Goal: Check status: Check status

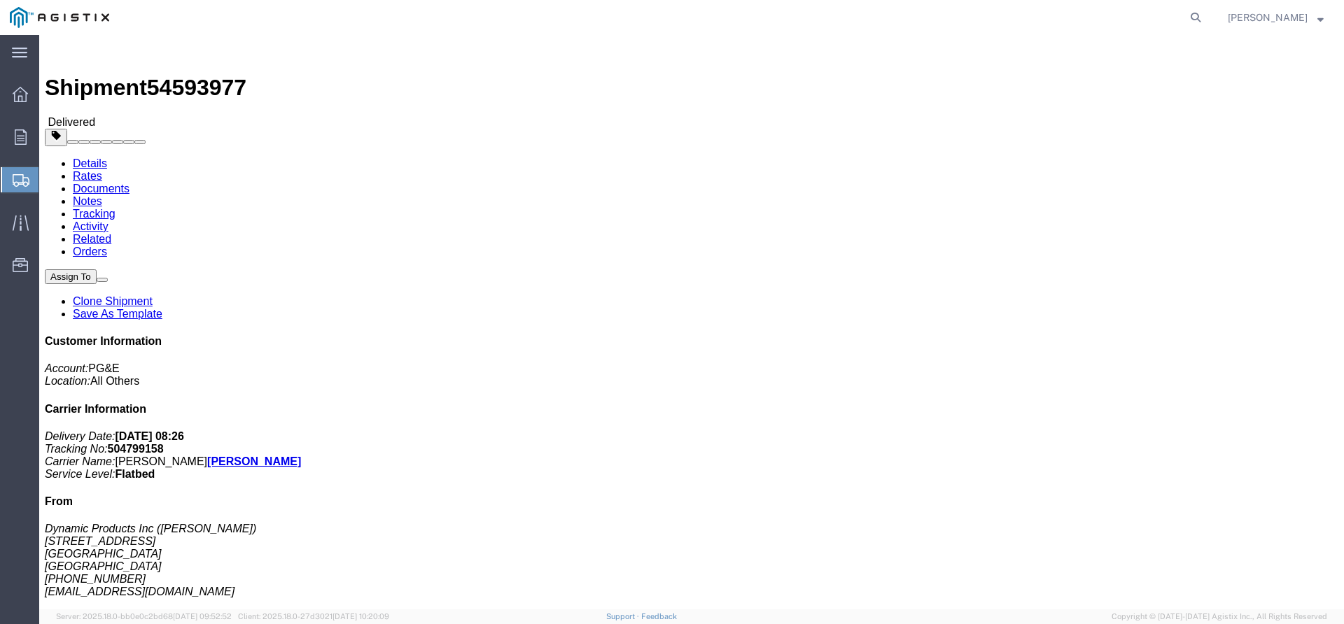
click img
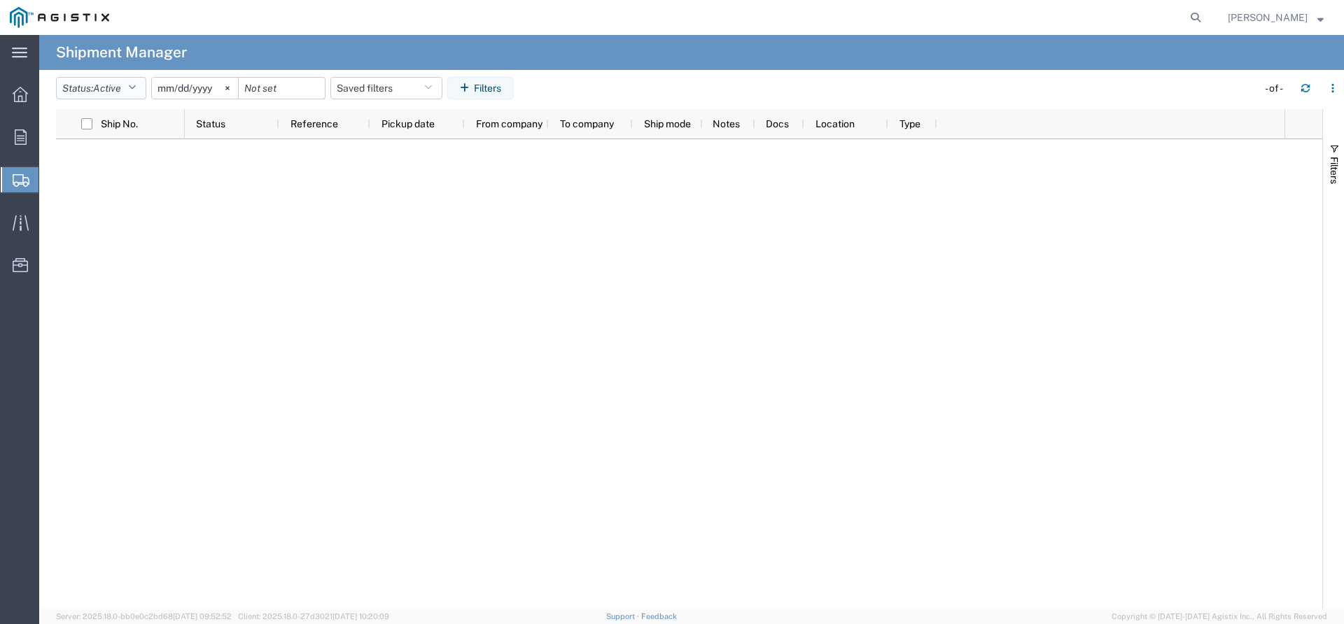
click at [91, 83] on button "Status: Active" at bounding box center [101, 88] width 90 height 22
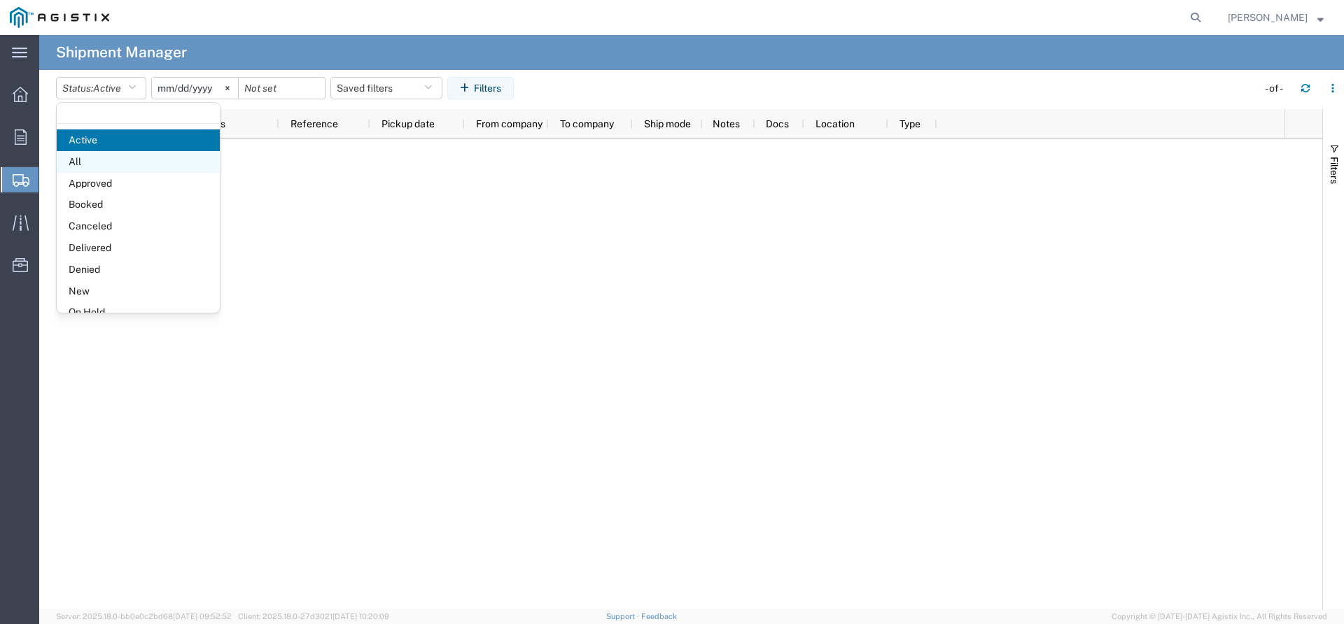
click at [111, 158] on span "All" at bounding box center [138, 162] width 163 height 22
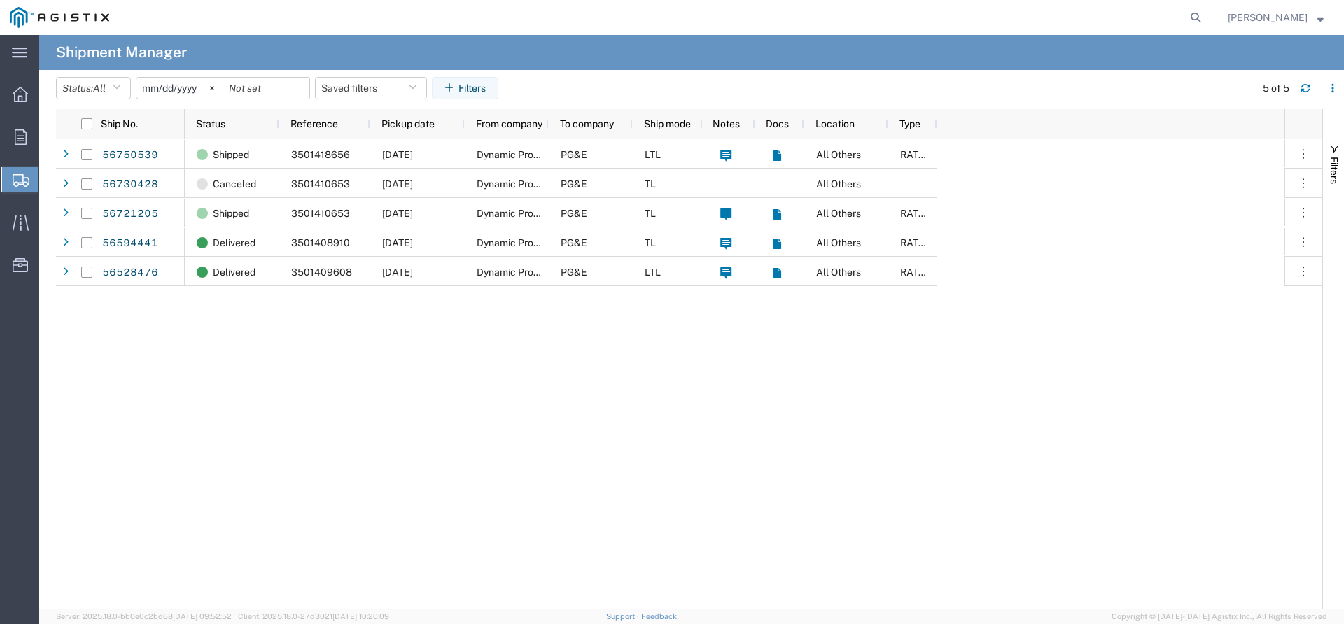
drag, startPoint x: 175, startPoint y: 87, endPoint x: 220, endPoint y: 389, distance: 305.1
click at [220, 389] on agx-table-manager "Status: All Active All Approved Booked Canceled Delivered Denied New On Hold Pe…" at bounding box center [691, 340] width 1305 height 540
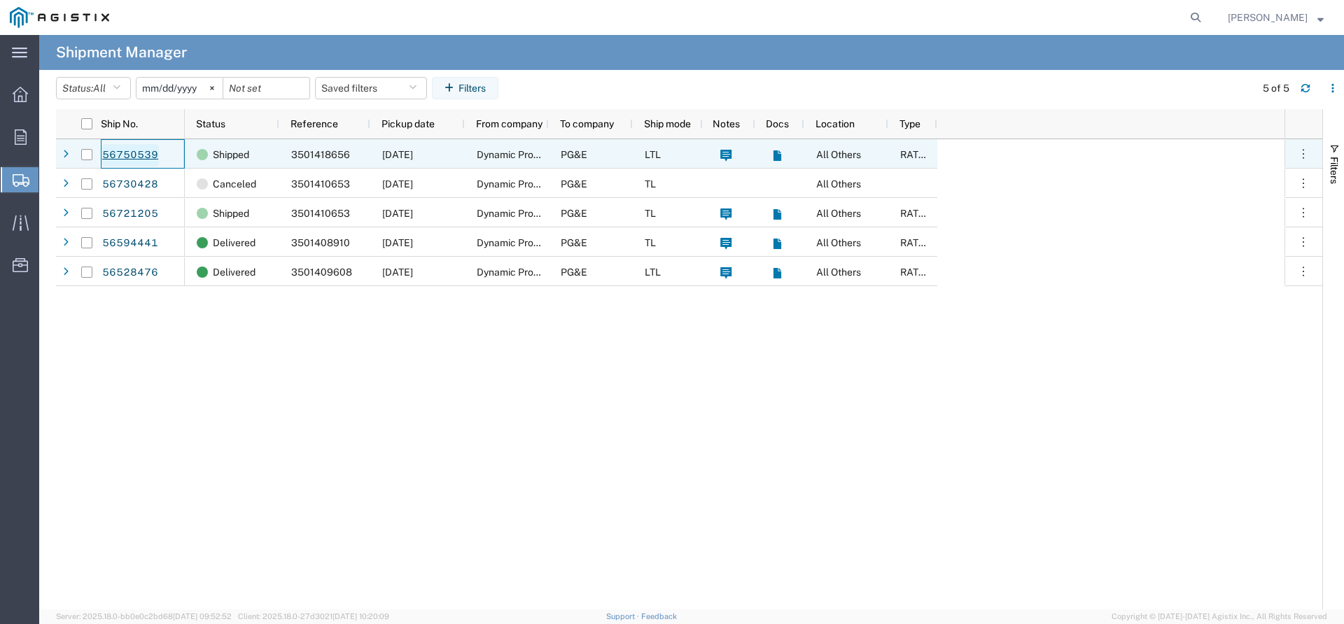
click at [131, 155] on link "56750539" at bounding box center [130, 155] width 57 height 22
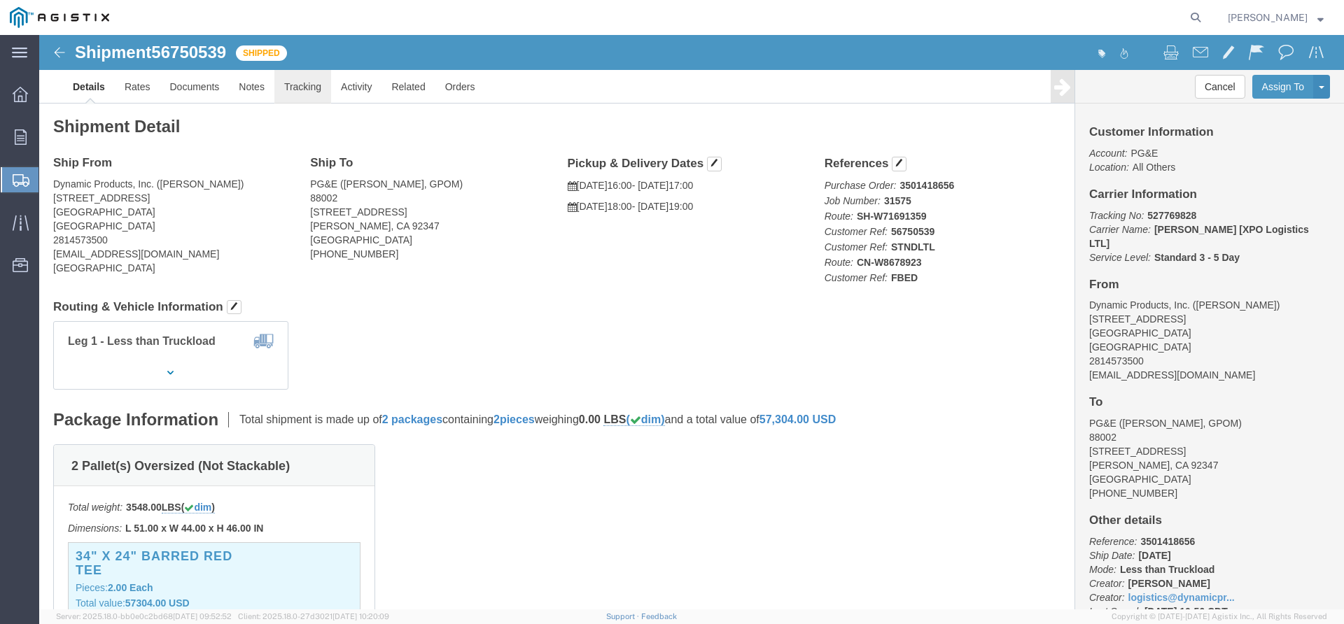
click link "Tracking"
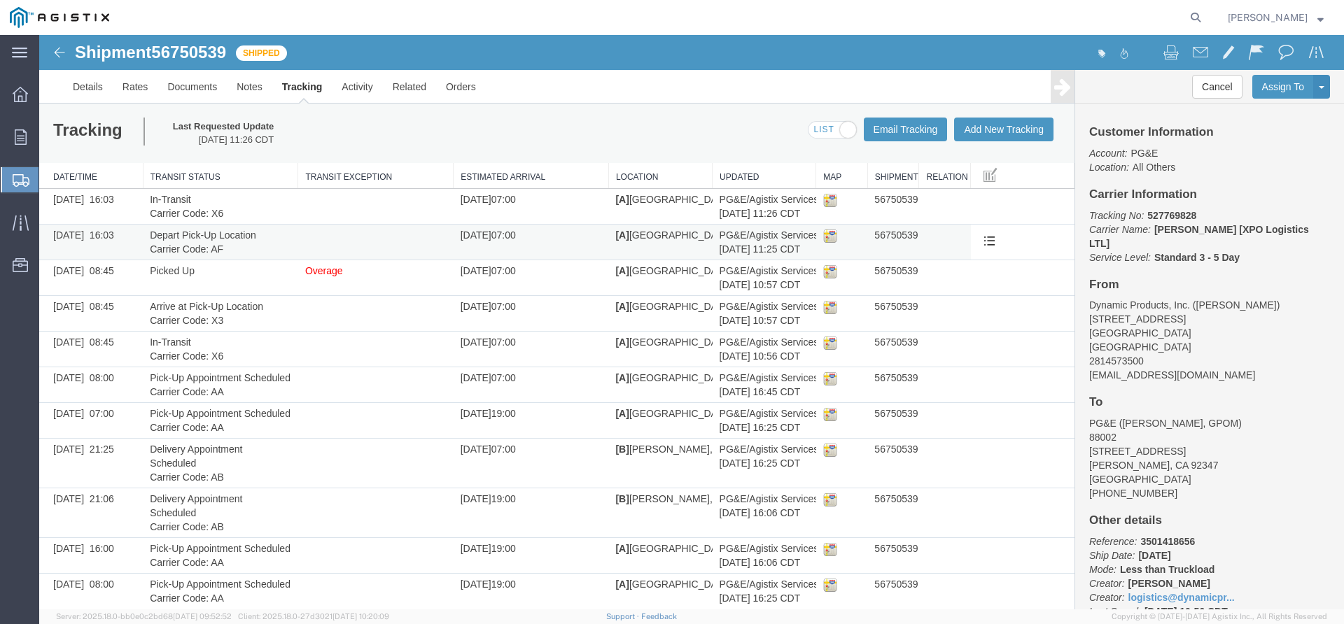
drag, startPoint x: 730, startPoint y: 207, endPoint x: 422, endPoint y: 233, distance: 308.5
click at [422, 233] on td at bounding box center [375, 243] width 155 height 36
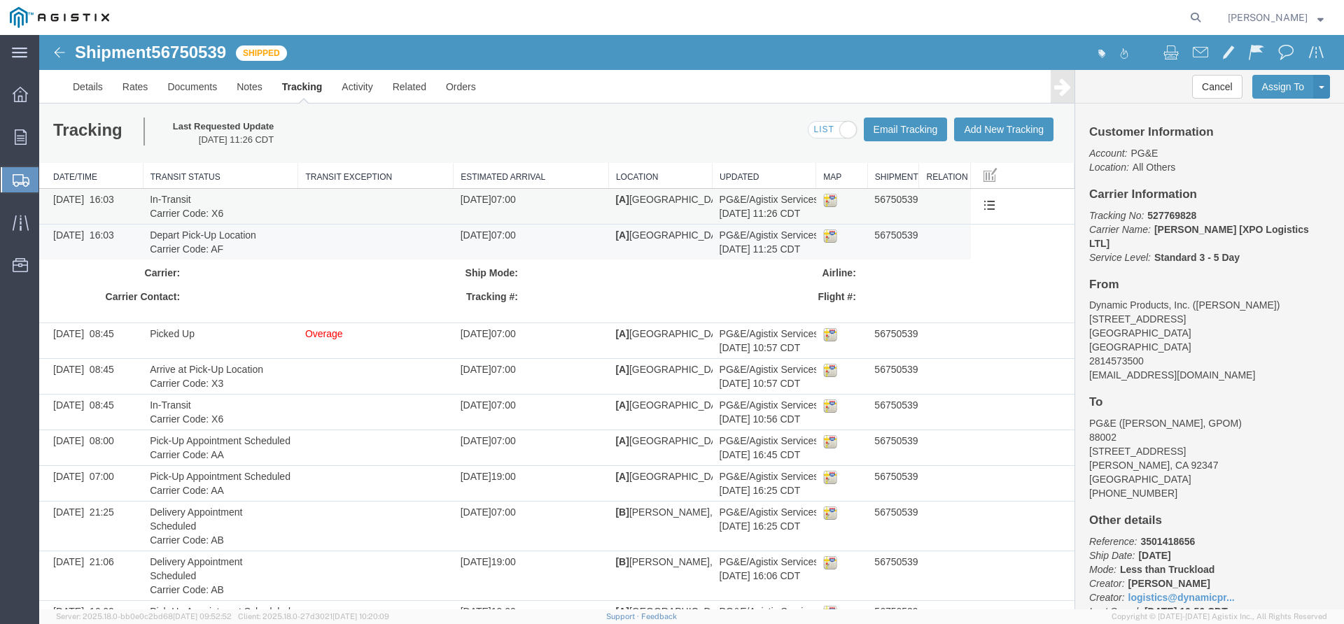
click at [422, 202] on td at bounding box center [375, 207] width 155 height 36
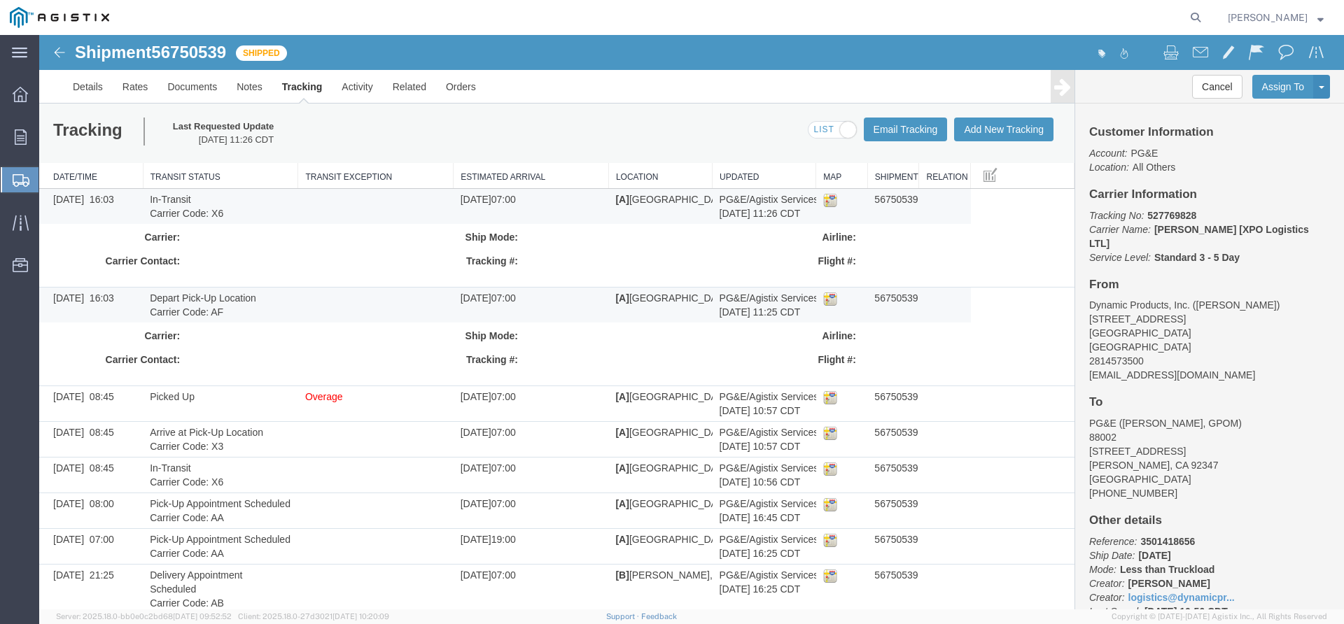
drag, startPoint x: 979, startPoint y: 204, endPoint x: 368, endPoint y: 267, distance: 614.4
click at [368, 267] on div at bounding box center [288, 263] width 197 height 25
click at [978, 303] on button at bounding box center [989, 305] width 23 height 21
click at [984, 397] on span at bounding box center [990, 402] width 12 height 12
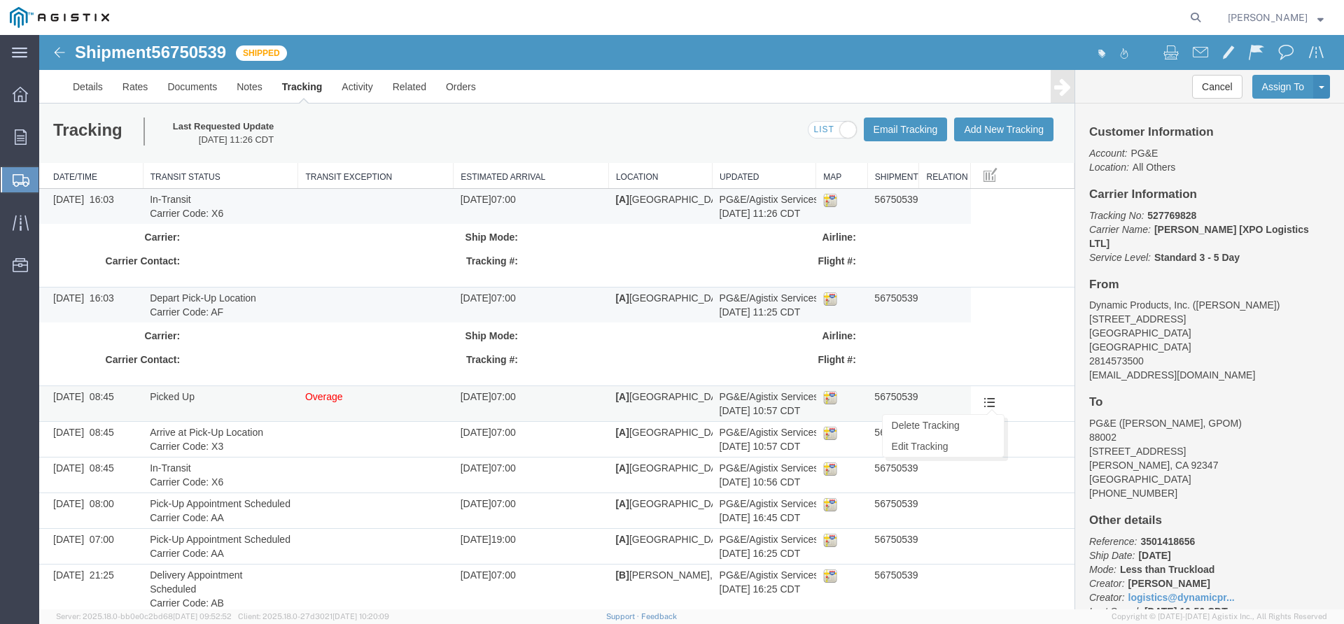
click at [986, 405] on span at bounding box center [990, 402] width 12 height 12
click at [594, 412] on td "[DATE] 07:00" at bounding box center [531, 404] width 155 height 36
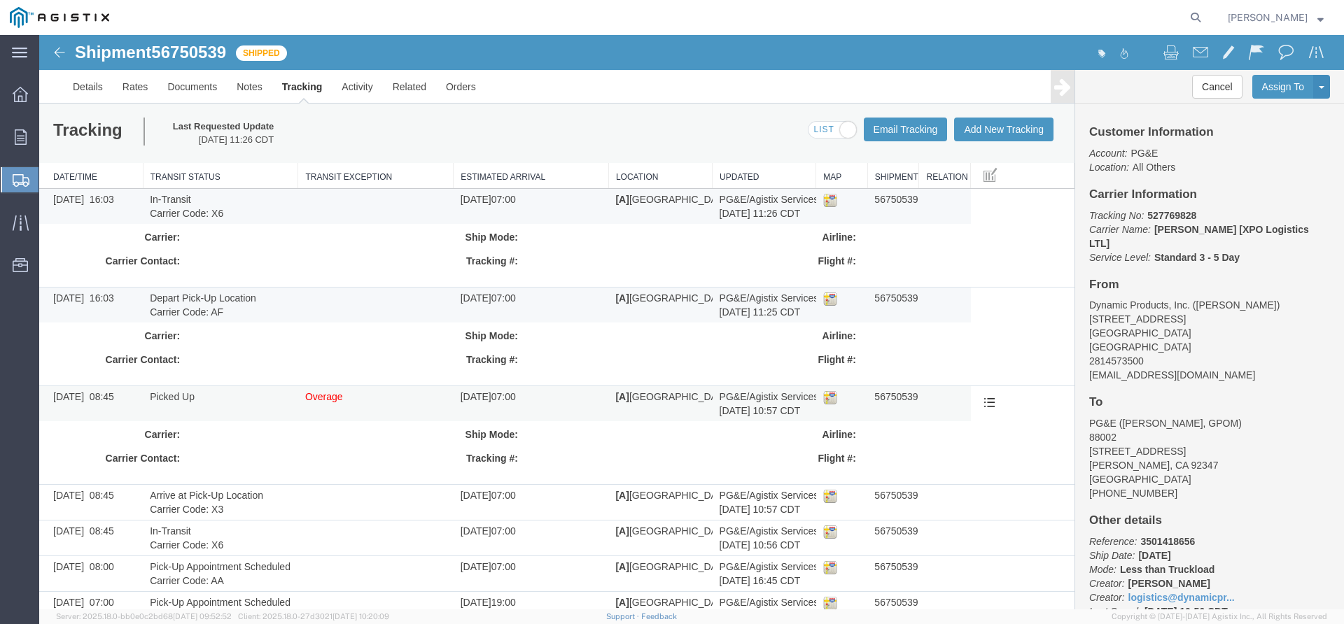
click at [370, 412] on td "Overage" at bounding box center [375, 404] width 155 height 36
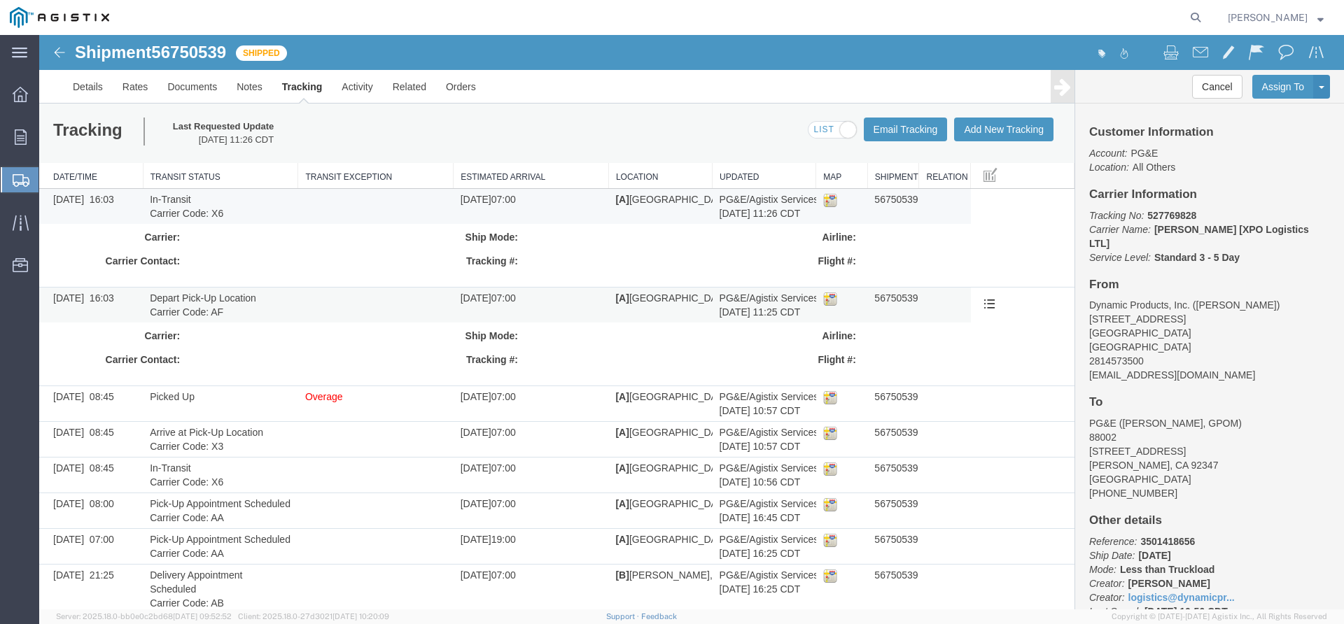
click at [368, 311] on td at bounding box center [375, 305] width 155 height 36
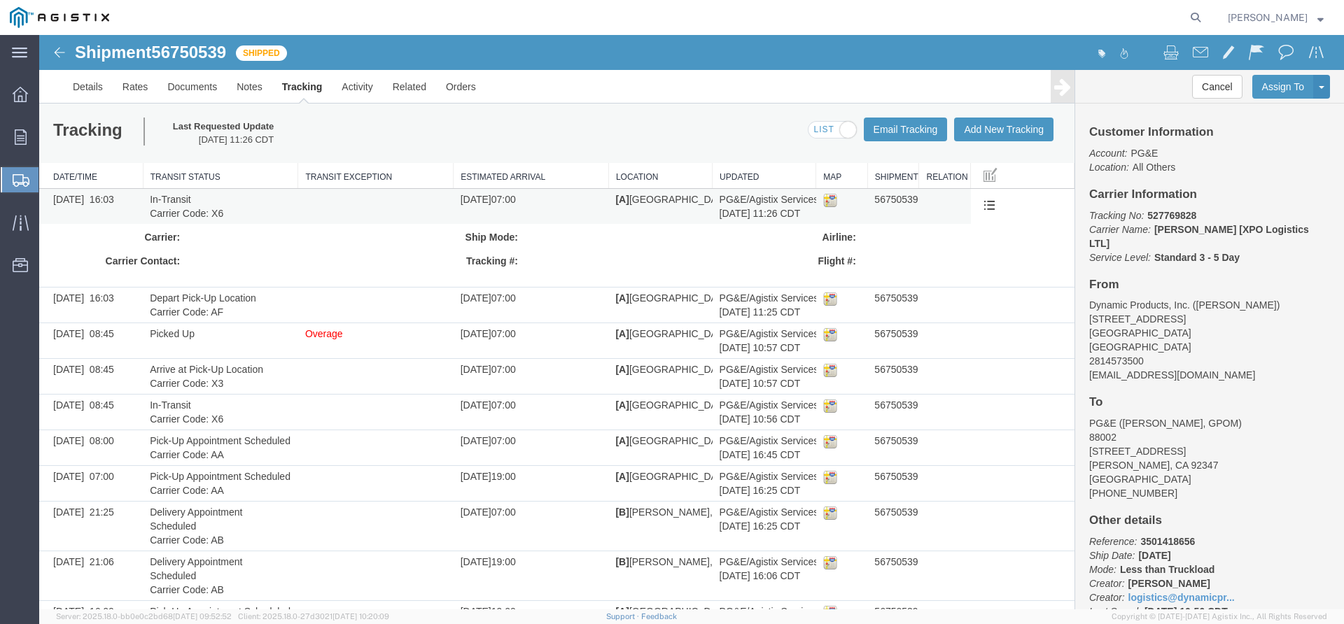
drag, startPoint x: 344, startPoint y: 200, endPoint x: 302, endPoint y: 202, distance: 42.0
click at [302, 202] on td at bounding box center [375, 207] width 155 height 36
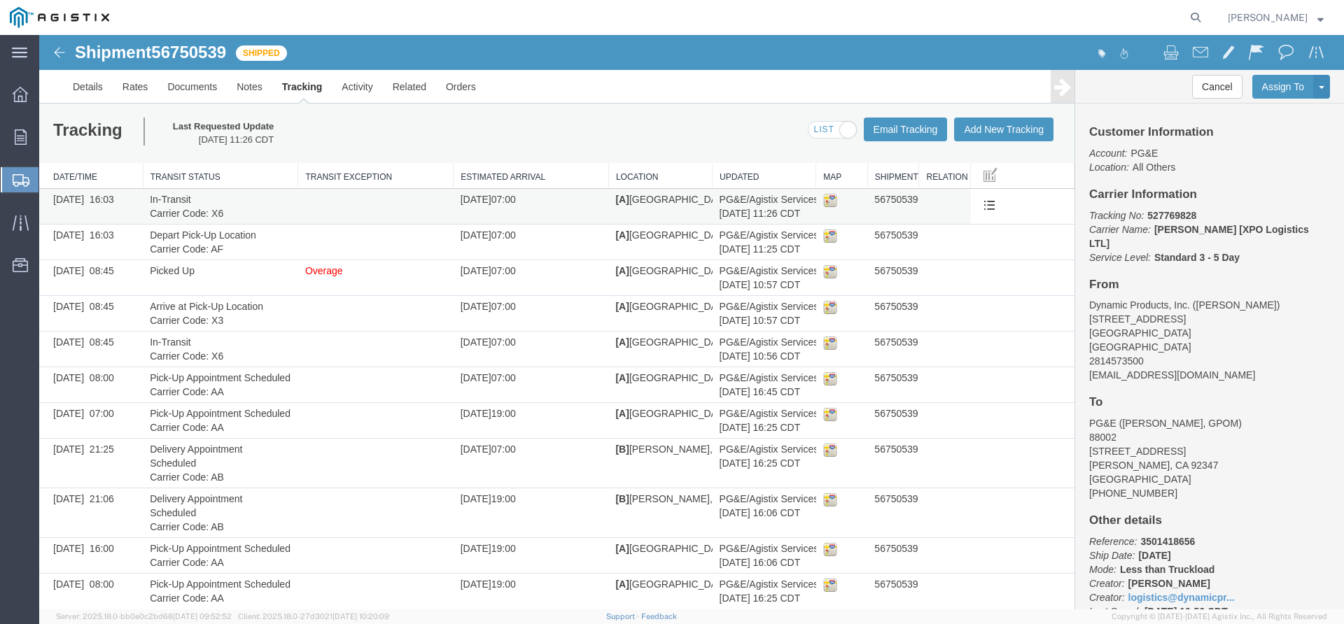
click at [823, 202] on img at bounding box center [830, 200] width 14 height 14
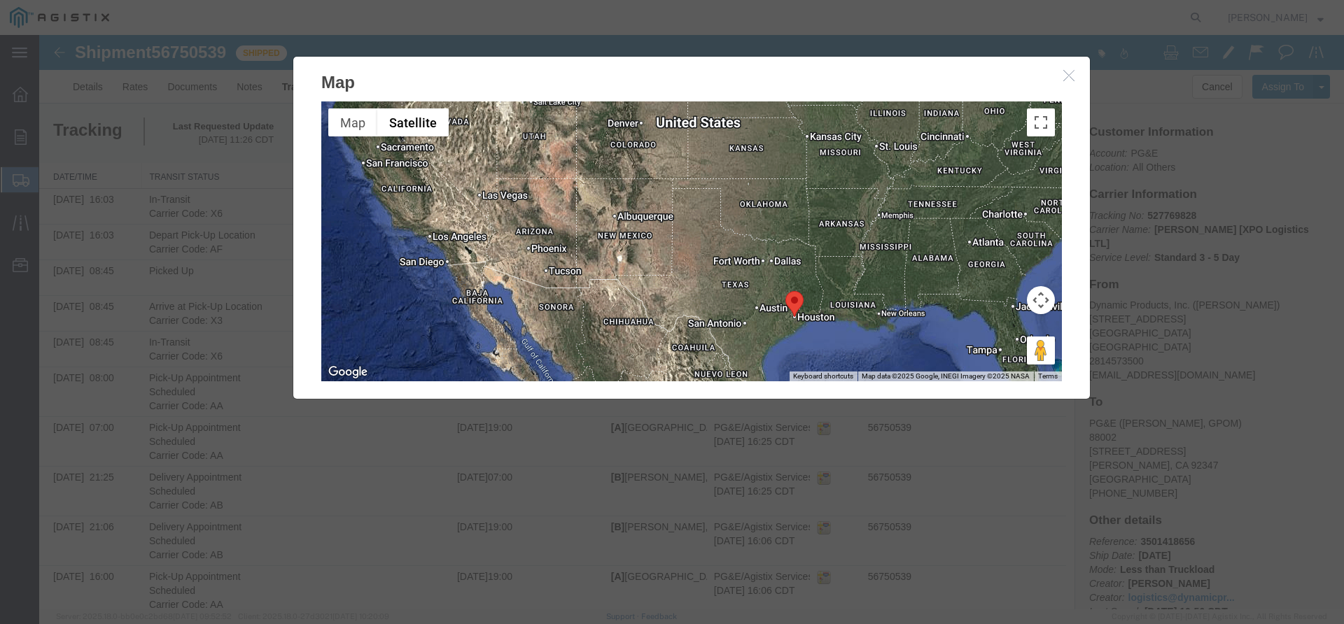
drag, startPoint x: 608, startPoint y: 217, endPoint x: 715, endPoint y: 292, distance: 130.7
click at [715, 292] on div at bounding box center [691, 242] width 741 height 280
click at [1051, 92] on h2 "Map" at bounding box center [691, 76] width 797 height 38
click at [1054, 83] on h2 "Map" at bounding box center [691, 76] width 797 height 38
click at [1065, 74] on icon "button" at bounding box center [1068, 75] width 11 height 12
